Goal: Task Accomplishment & Management: Manage account settings

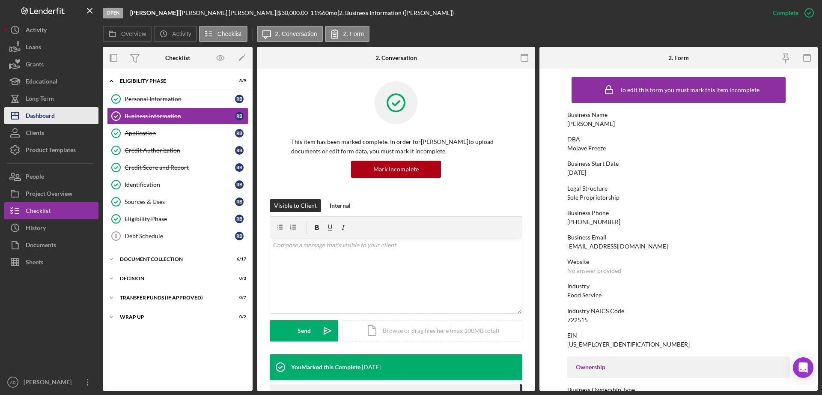
click at [50, 111] on div "Dashboard" at bounding box center [40, 116] width 29 height 19
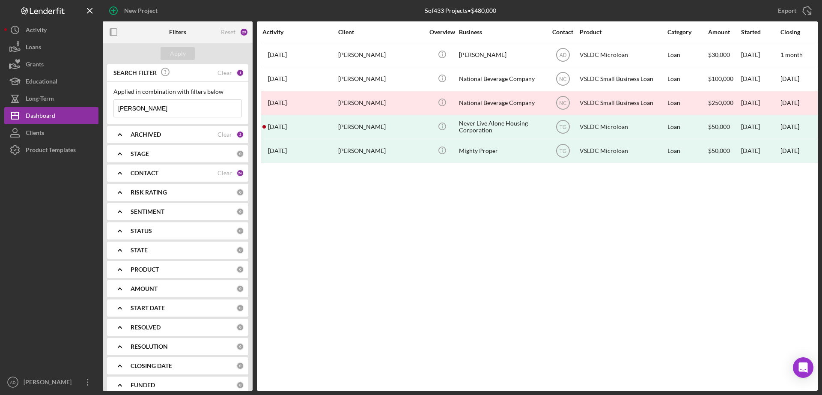
drag, startPoint x: 145, startPoint y: 108, endPoint x: 102, endPoint y: 104, distance: 43.1
click at [102, 104] on div "New Project 5 of 433 Projects • $480,000 richard Export Icon/Export Filters Res…" at bounding box center [411, 195] width 814 height 390
type input "shawny"
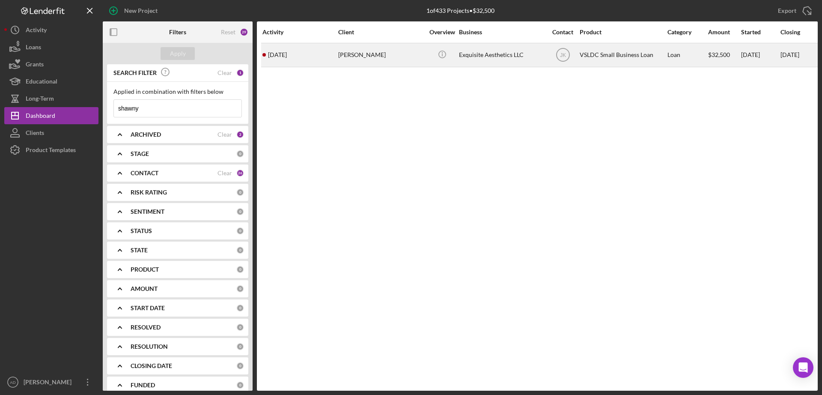
click at [404, 54] on div "[PERSON_NAME]" at bounding box center [381, 55] width 86 height 23
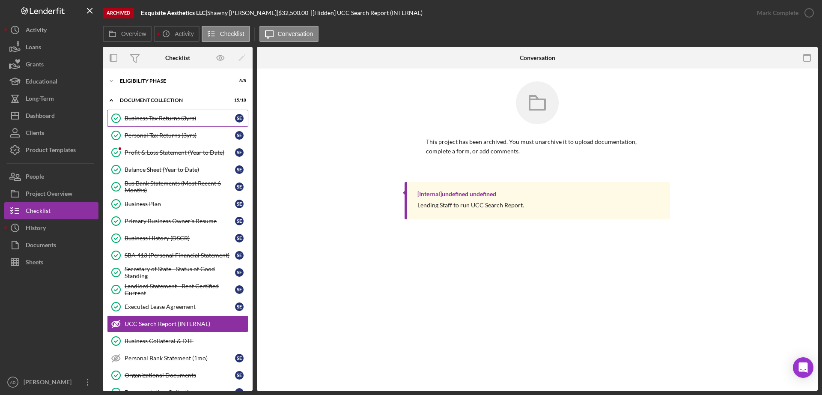
click at [143, 119] on div "Business Tax Returns (3yrs)" at bounding box center [180, 118] width 110 height 7
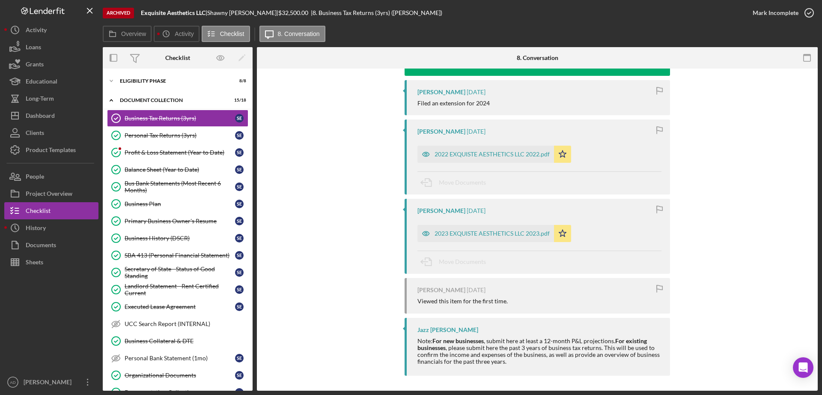
scroll to position [134, 0]
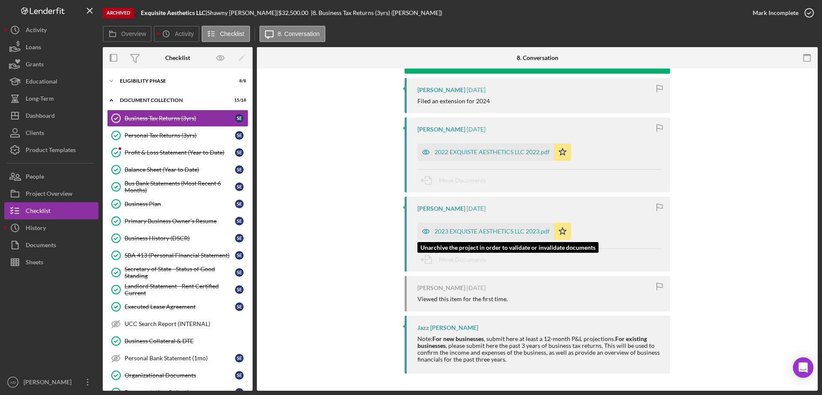
click at [462, 230] on div "2023 EXQUISTE AESTHETICS LLC 2023.pdf" at bounding box center [492, 231] width 115 height 7
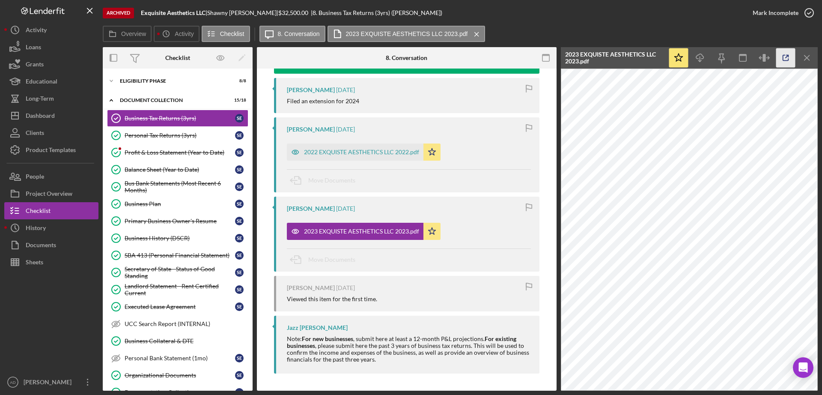
click at [781, 56] on icon "button" at bounding box center [785, 57] width 19 height 19
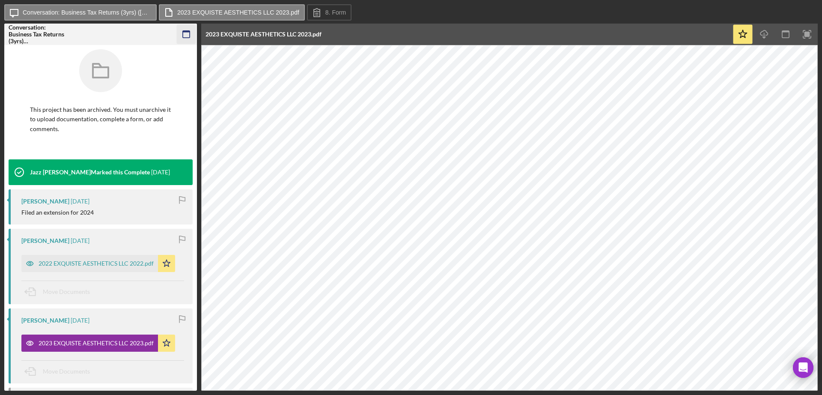
click at [188, 34] on icon "button" at bounding box center [186, 34] width 19 height 19
